Goal: Information Seeking & Learning: Learn about a topic

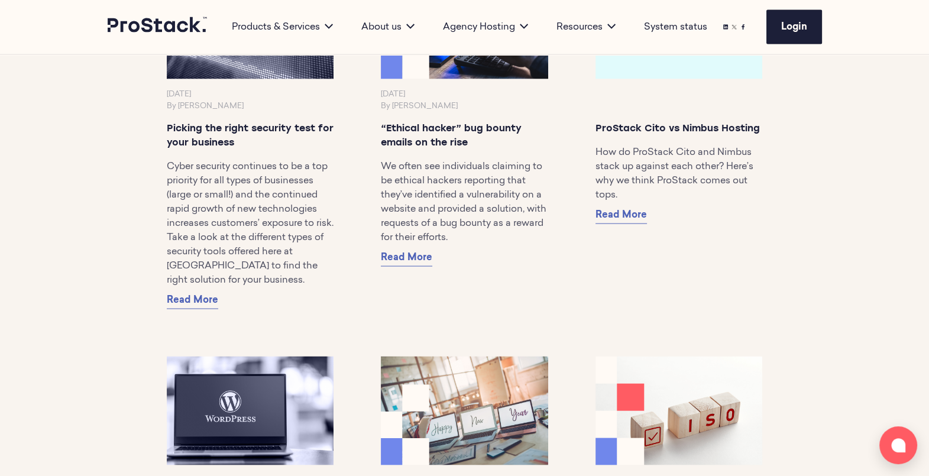
scroll to position [8331, 0]
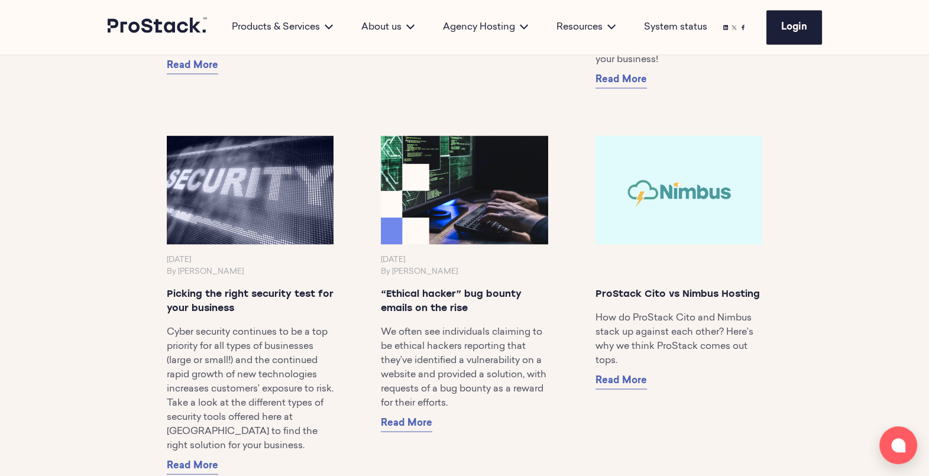
click at [683, 199] on img at bounding box center [680, 190] width 176 height 114
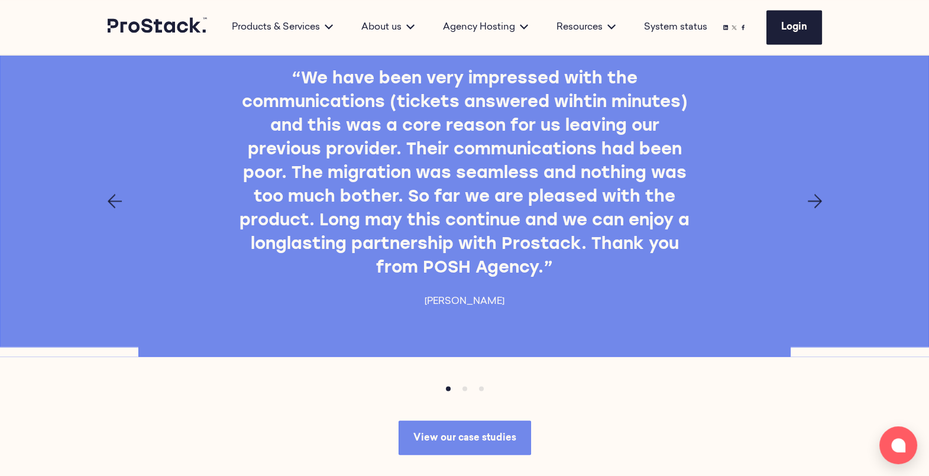
scroll to position [2475, 0]
click at [810, 209] on icon "Next page" at bounding box center [815, 202] width 14 height 14
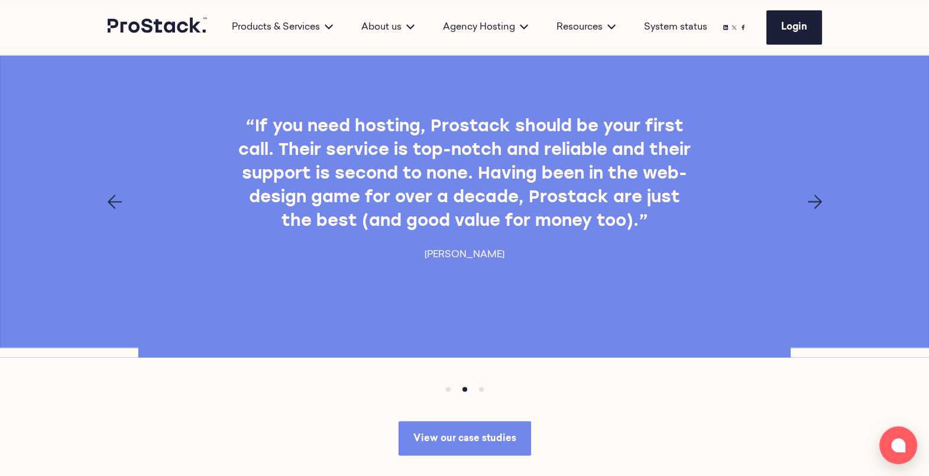
click at [810, 209] on icon "Next page" at bounding box center [815, 202] width 14 height 14
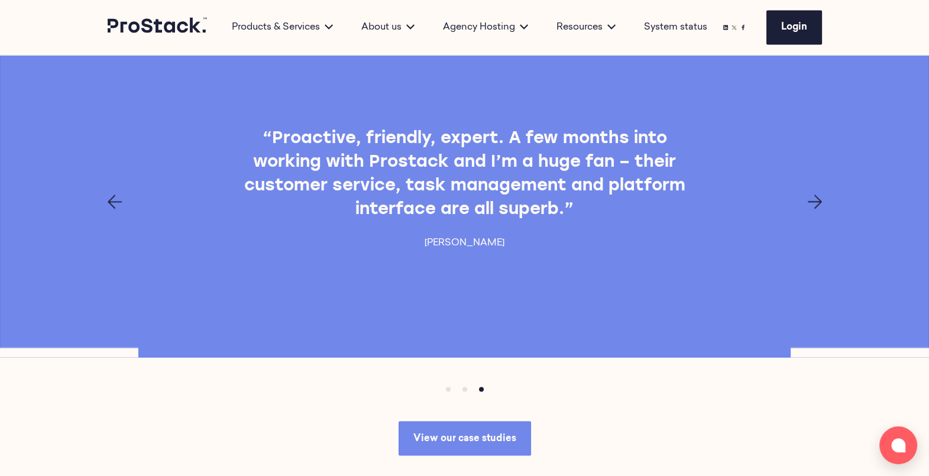
click at [810, 209] on icon "Next page" at bounding box center [815, 202] width 14 height 14
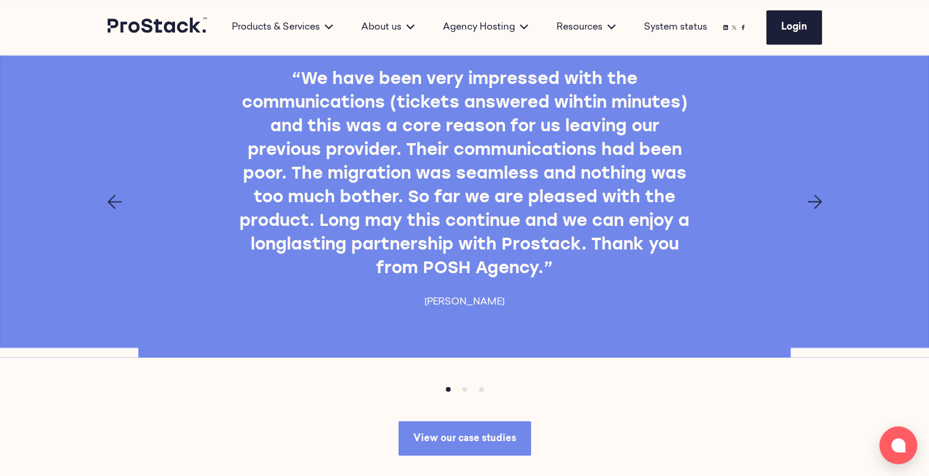
click at [810, 209] on icon "Next page" at bounding box center [815, 202] width 14 height 14
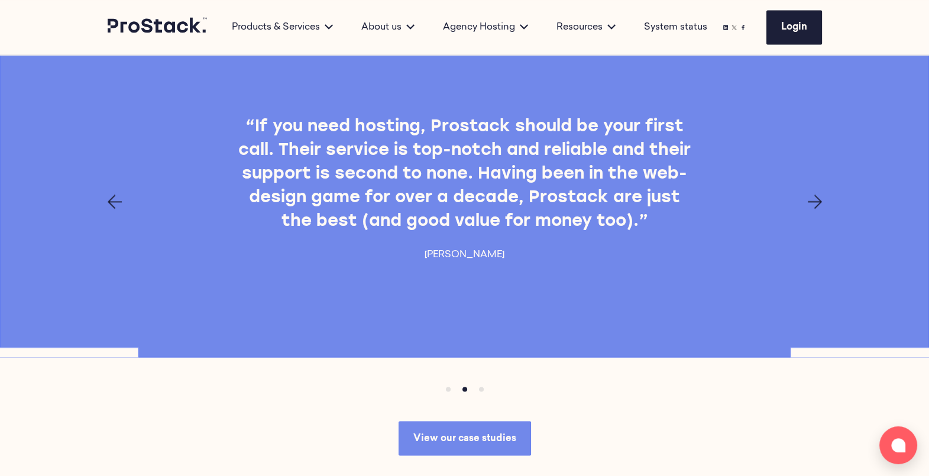
click at [810, 209] on icon "Next page" at bounding box center [815, 202] width 14 height 14
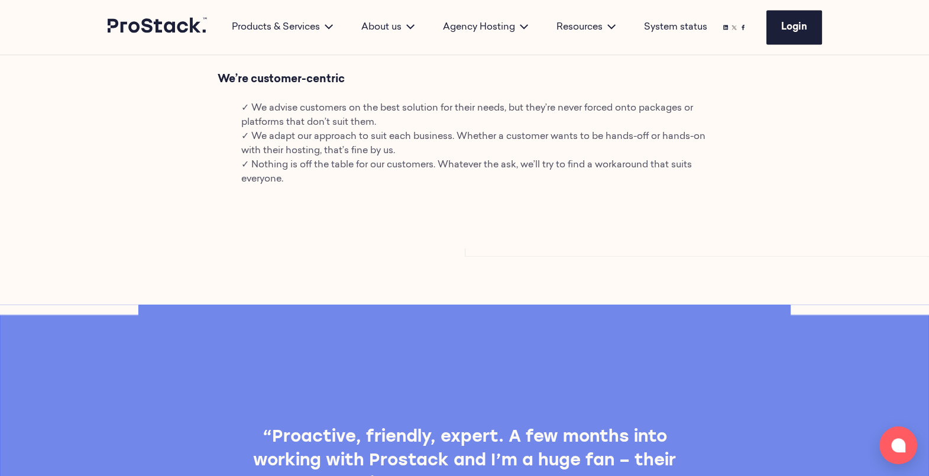
scroll to position [2058, 0]
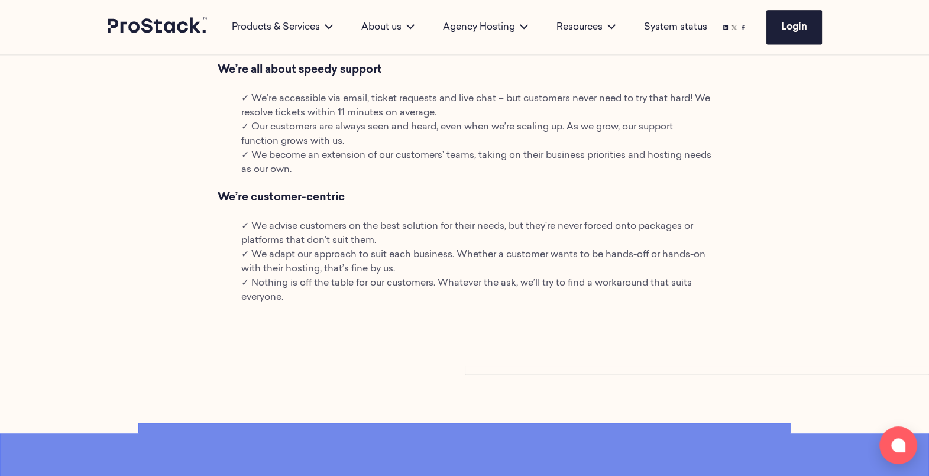
click at [276, 305] on li "✓ Nothing is off the table for our customers. Whatever the ask, we’ll try to fi…" at bounding box center [476, 290] width 471 height 28
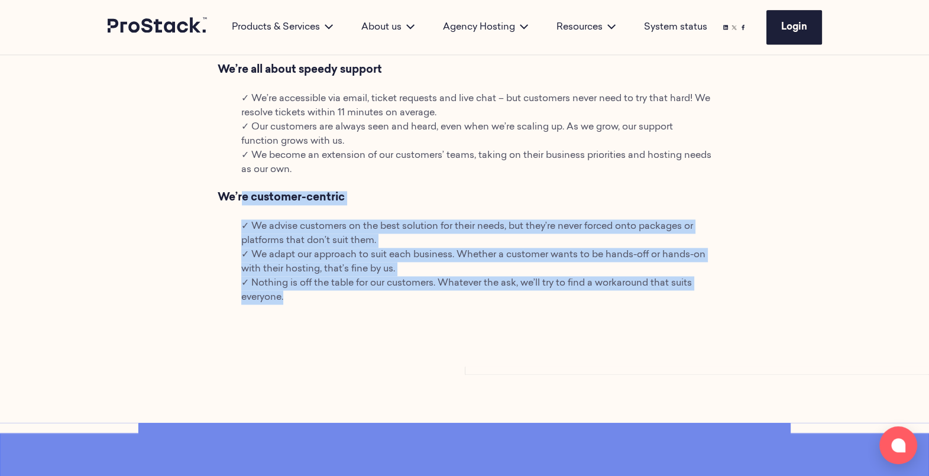
drag, startPoint x: 283, startPoint y: 349, endPoint x: 244, endPoint y: 251, distance: 105.1
drag, startPoint x: 244, startPoint y: 251, endPoint x: 432, endPoint y: 274, distance: 188.9
click at [432, 248] on li "✓ We advise customers on the best solution for their needs, but they’re never f…" at bounding box center [476, 233] width 471 height 28
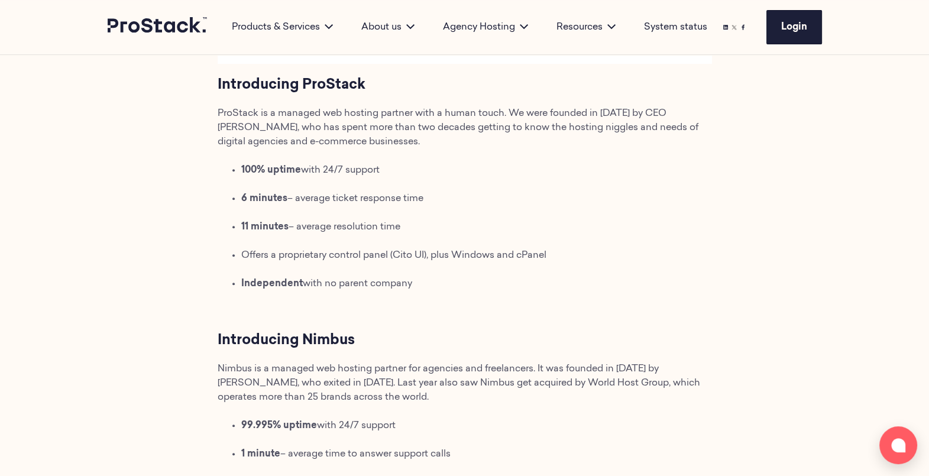
scroll to position [0, 0]
